Goal: Check status

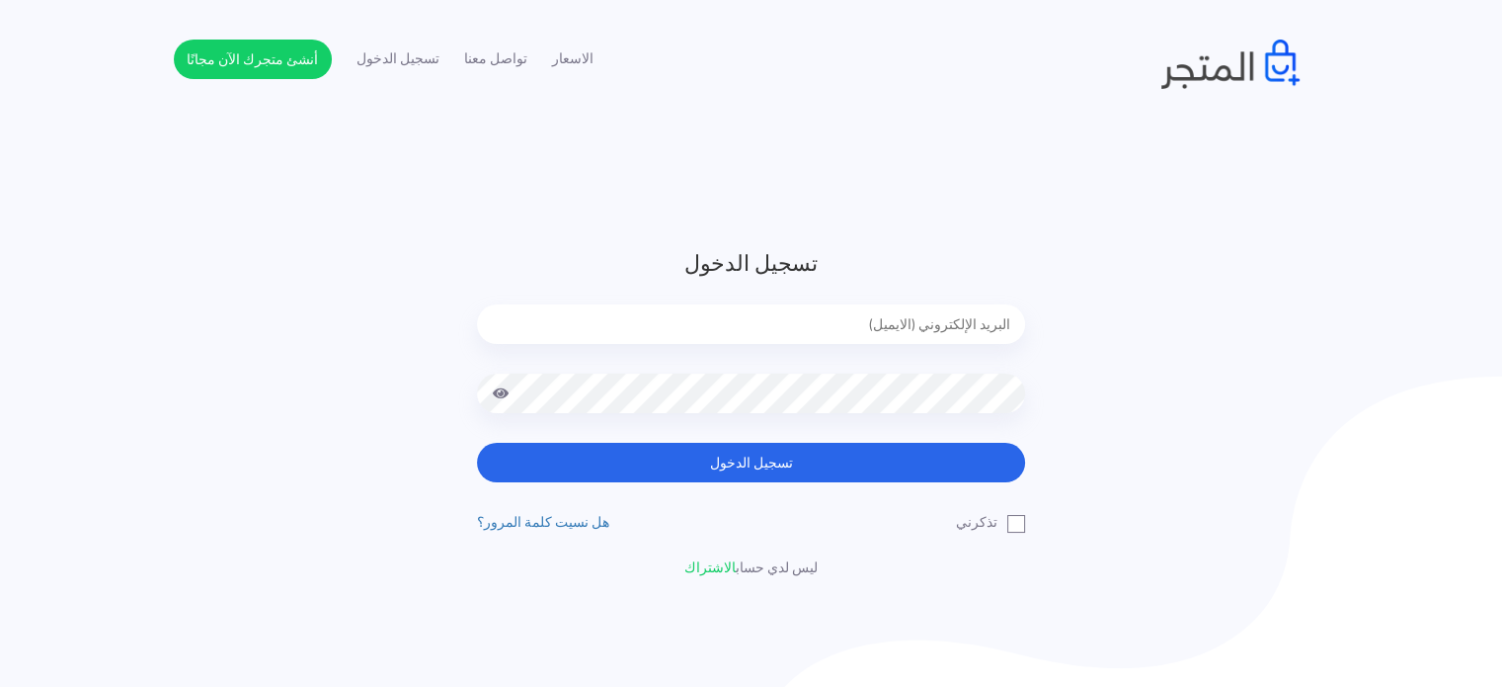
click at [679, 322] on input "email" at bounding box center [751, 324] width 548 height 40
click at [846, 319] on input "email" at bounding box center [751, 324] width 548 height 40
type input "diaraest2024@gmail.com"
click at [477, 443] on button "تسجيل الدخول" at bounding box center [751, 463] width 548 height 40
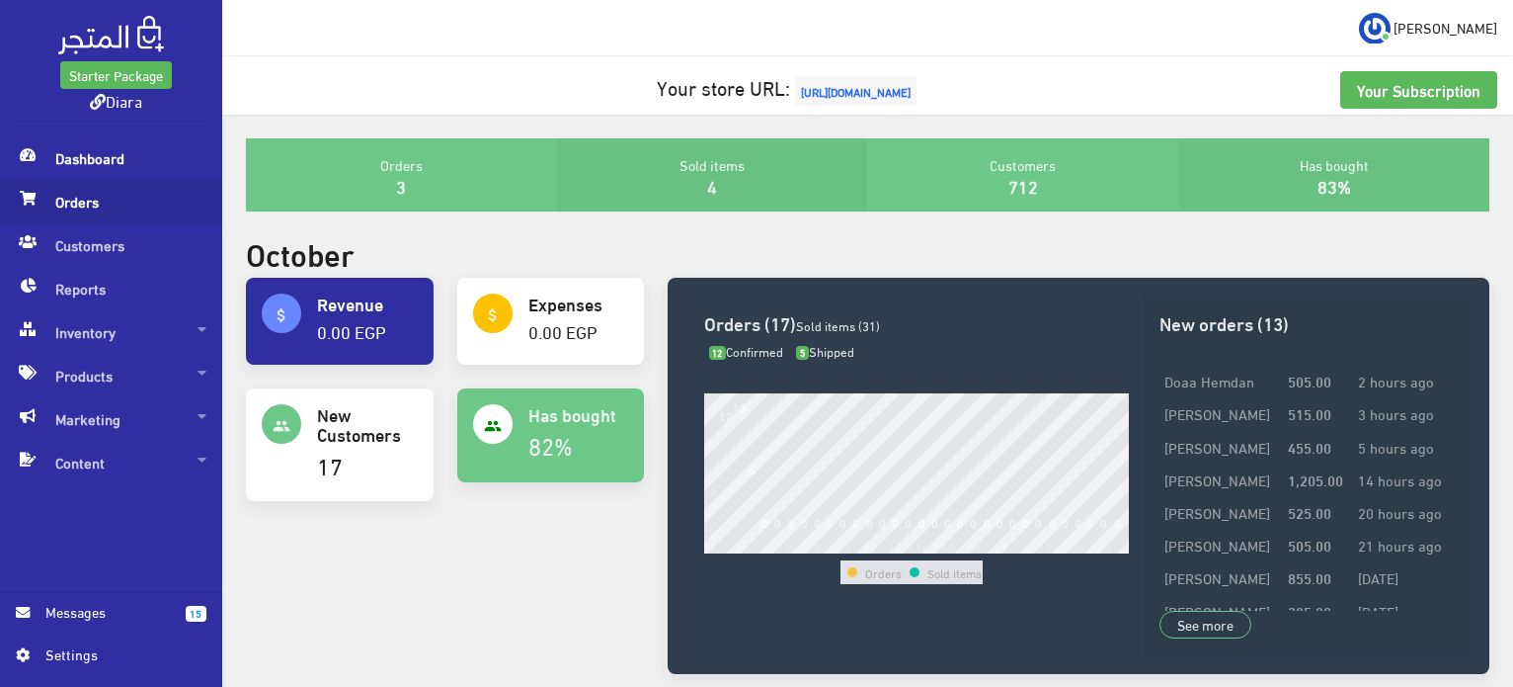
click at [55, 189] on span "Orders" at bounding box center [111, 201] width 191 height 43
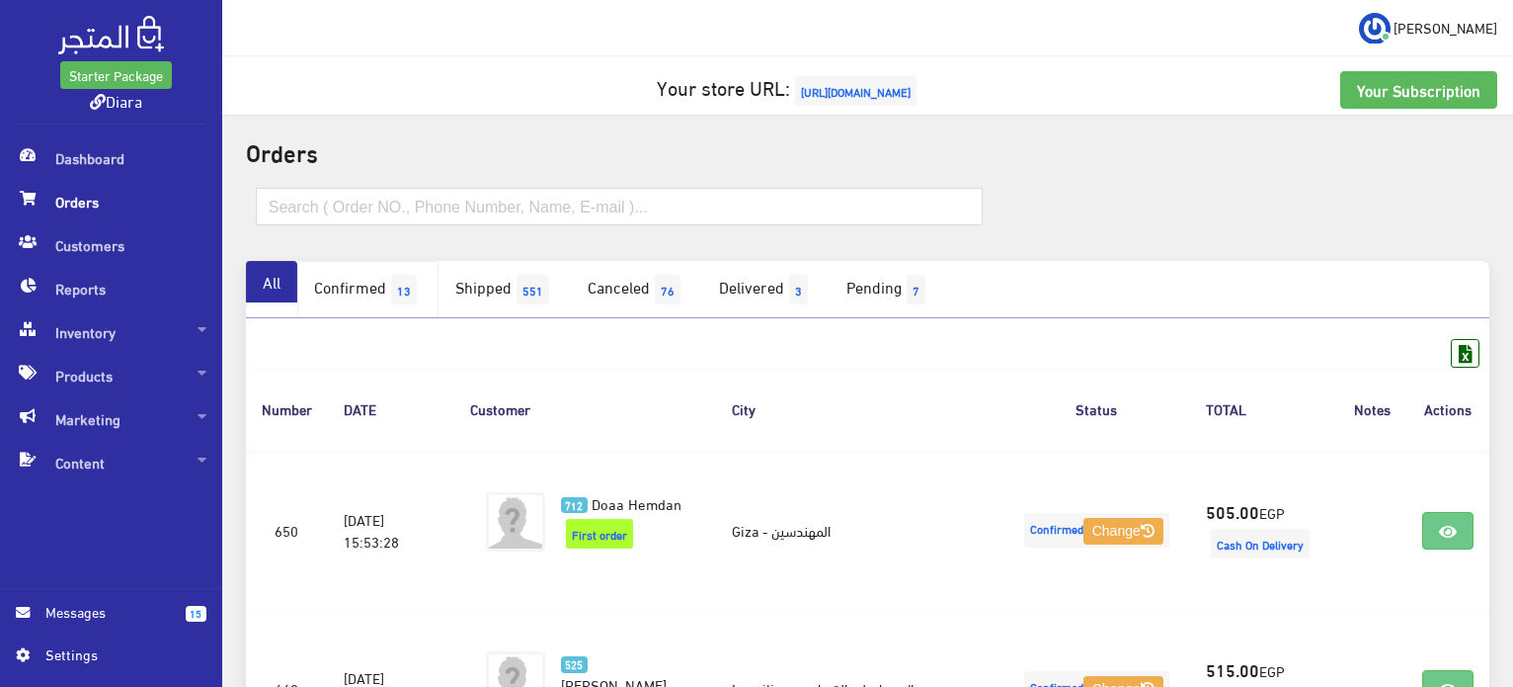
click at [368, 296] on link "Confirmed 13" at bounding box center [367, 289] width 141 height 57
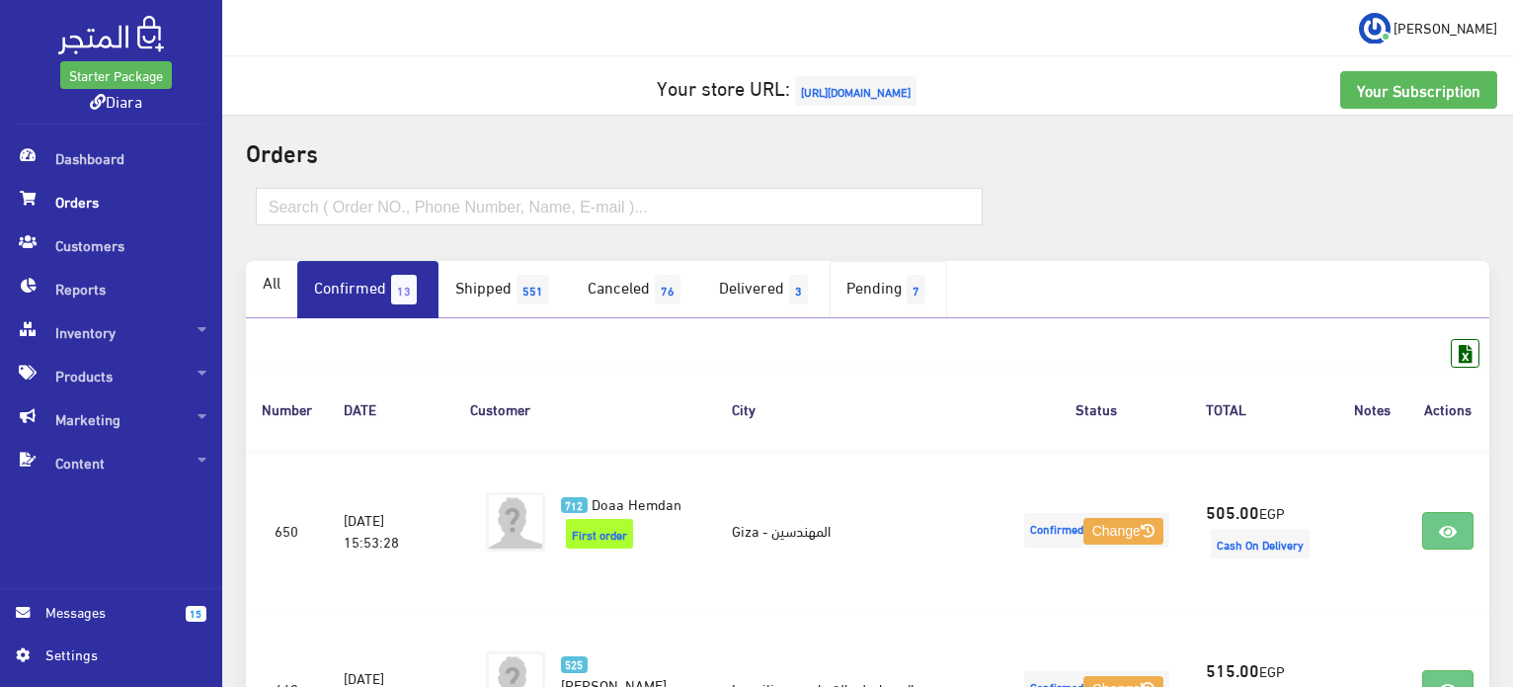
click at [888, 283] on link "Pending 7" at bounding box center [889, 289] width 118 height 57
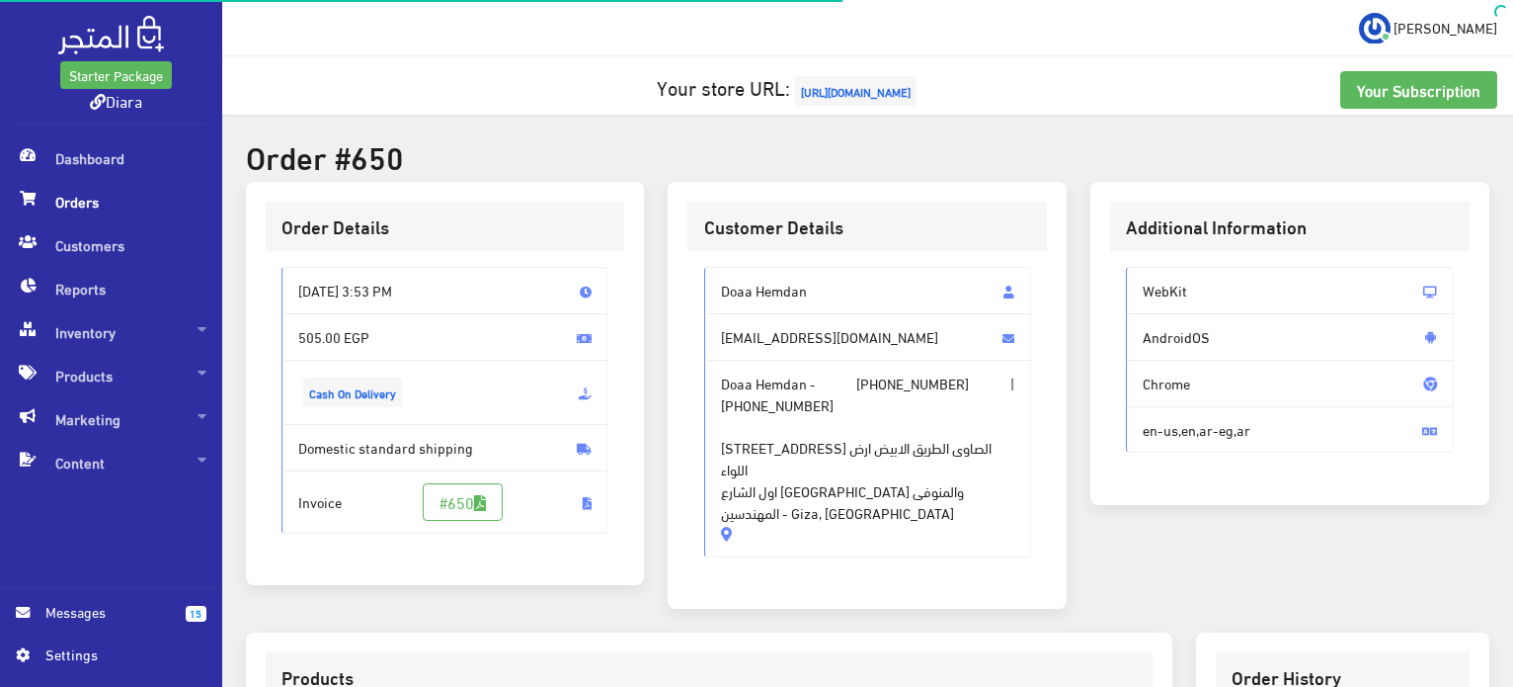
scroll to position [559, 0]
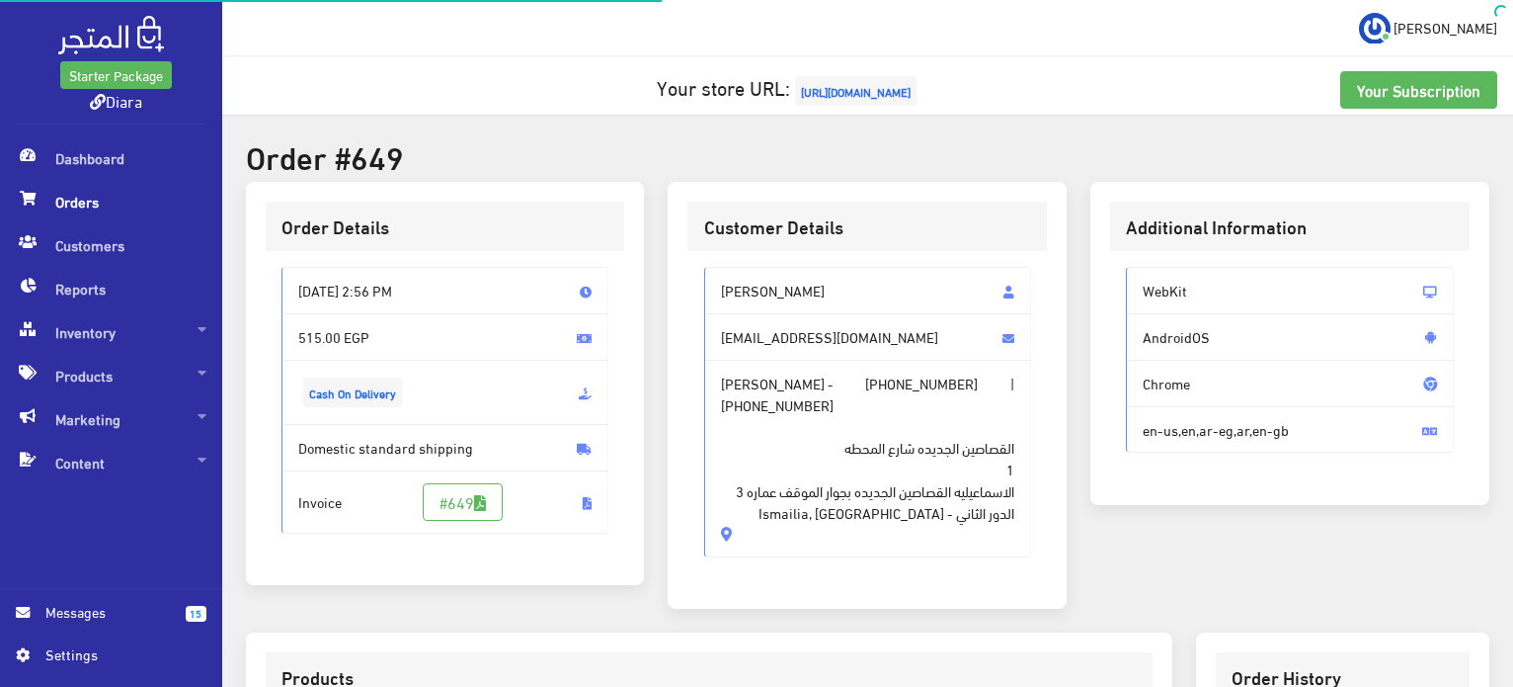
scroll to position [585, 0]
